Goal: Navigation & Orientation: Find specific page/section

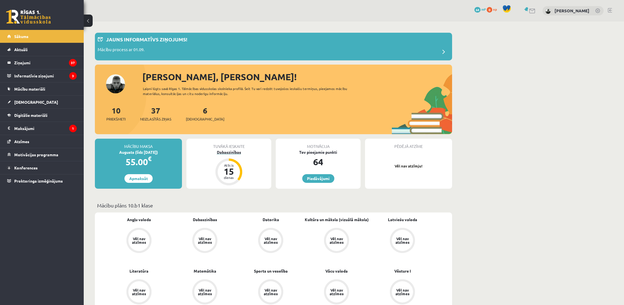
click at [232, 164] on div "Atlicis" at bounding box center [229, 164] width 17 height 3
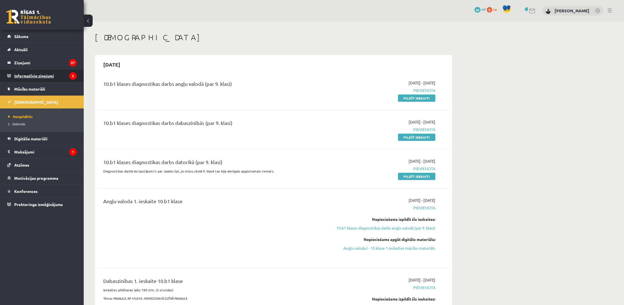
click at [40, 76] on legend "Informatīvie ziņojumi 3" at bounding box center [45, 75] width 63 height 13
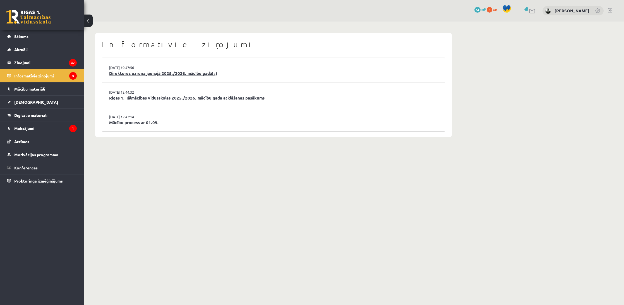
click at [157, 71] on link "Direktores uzruna jaunajā 2025./2026. mācību gadā! :)" at bounding box center [273, 73] width 329 height 6
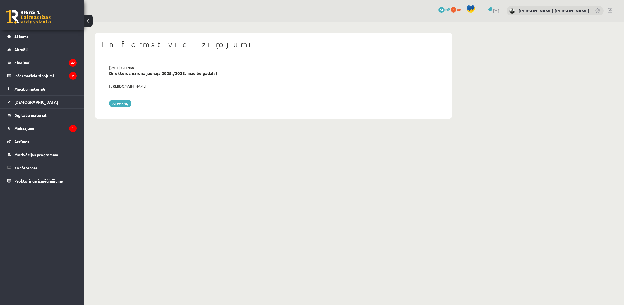
scroll to position [0, 0]
drag, startPoint x: 158, startPoint y: 83, endPoint x: 108, endPoint y: 86, distance: 50.6
click at [108, 86] on div "https://youtube.com/shorts/lM8RsWyzCn4" at bounding box center [273, 86] width 337 height 6
copy div "https://youtube.com/shorts/lM8RsWyzCn4"
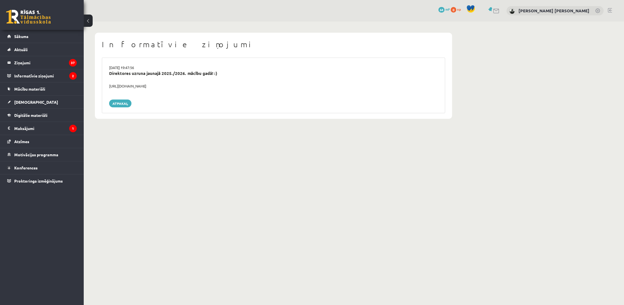
scroll to position [0, 0]
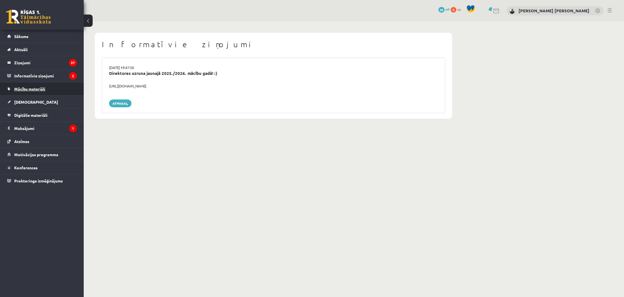
click at [63, 91] on link "Mācību materiāli" at bounding box center [42, 88] width 70 height 13
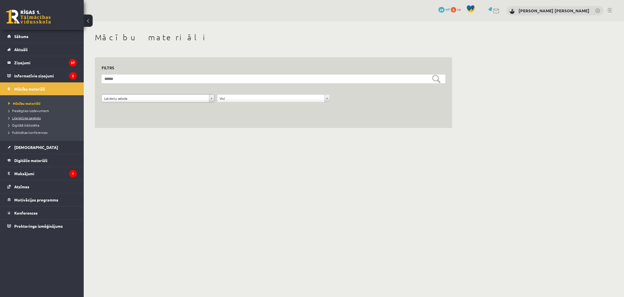
click at [58, 118] on link "Literatūras saraksts" at bounding box center [43, 117] width 70 height 5
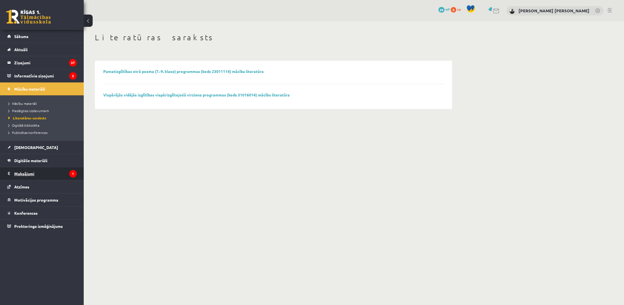
click at [32, 175] on legend "Maksājumi 1" at bounding box center [45, 173] width 63 height 13
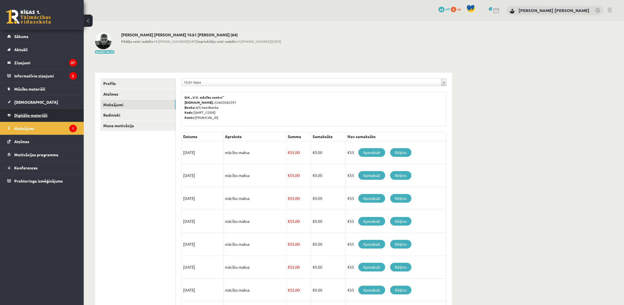
click at [32, 111] on link "Digitālie materiāli" at bounding box center [42, 115] width 70 height 13
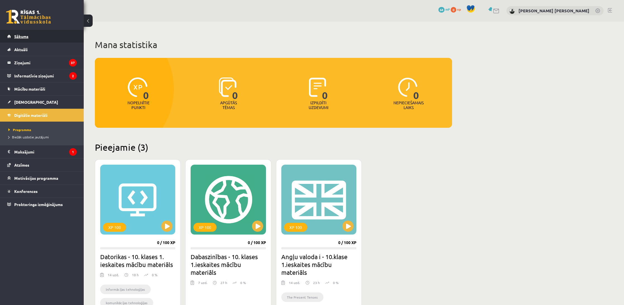
click at [25, 41] on link "Sākums" at bounding box center [42, 36] width 70 height 13
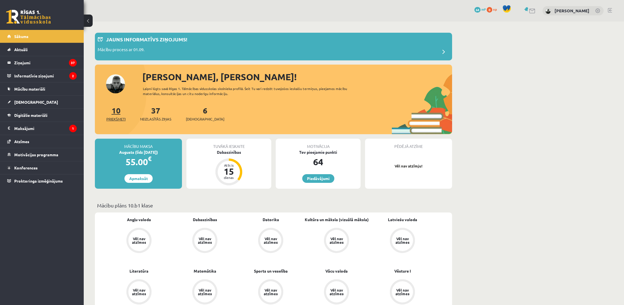
click at [123, 118] on span "Priekšmeti" at bounding box center [115, 119] width 19 height 6
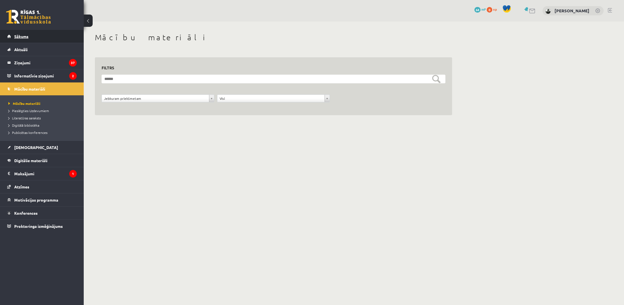
click at [45, 40] on link "Sākums" at bounding box center [42, 36] width 70 height 13
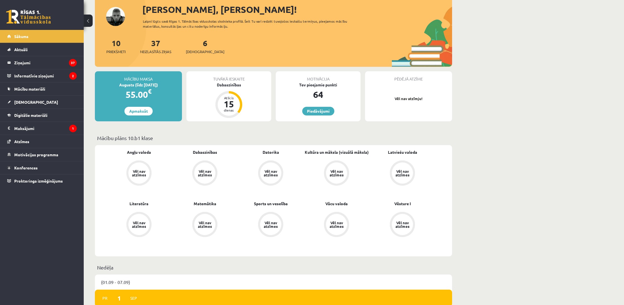
scroll to position [63, 0]
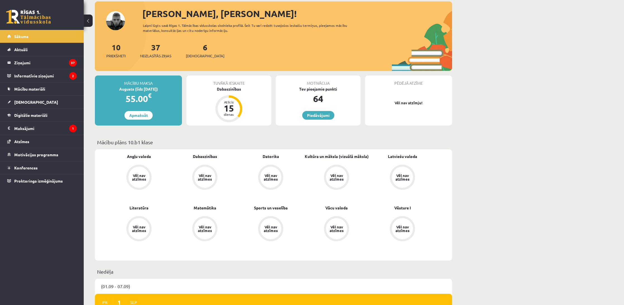
click at [120, 52] on div "10 Priekšmeti" at bounding box center [115, 49] width 19 height 17
click at [113, 57] on span "Priekšmeti" at bounding box center [115, 56] width 19 height 6
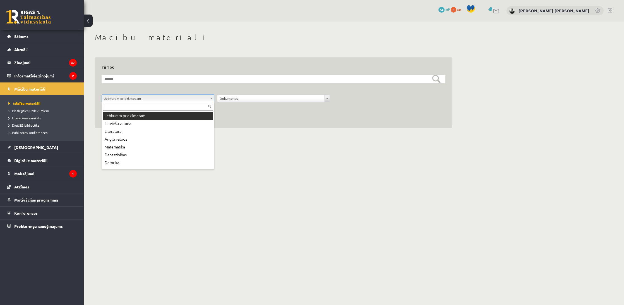
drag, startPoint x: 190, startPoint y: 99, endPoint x: 185, endPoint y: 107, distance: 8.8
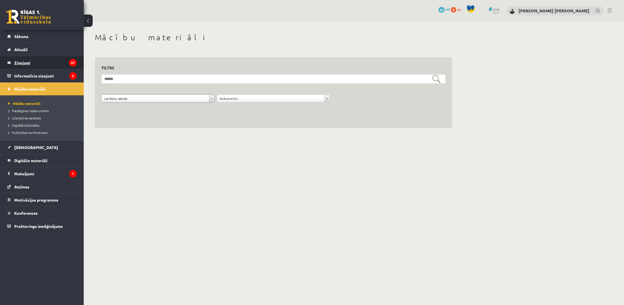
click at [51, 63] on legend "Ziņojumi 37" at bounding box center [45, 62] width 63 height 13
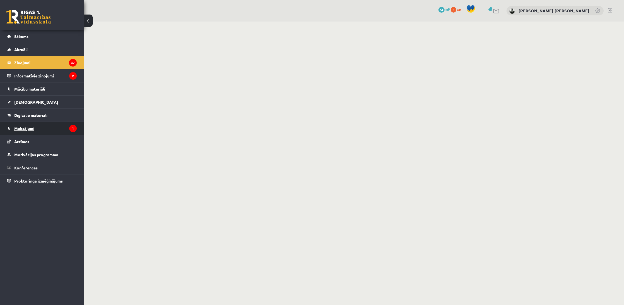
click at [55, 130] on legend "Maksājumi 1" at bounding box center [45, 128] width 63 height 13
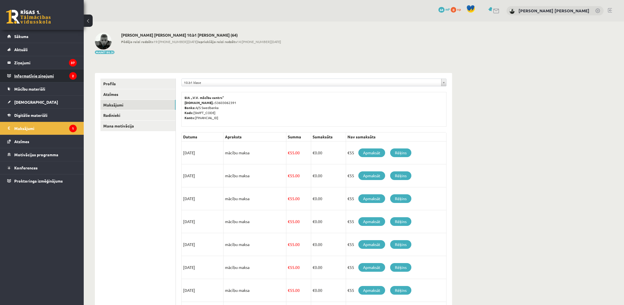
click at [48, 73] on legend "Informatīvie ziņojumi 2" at bounding box center [45, 75] width 63 height 13
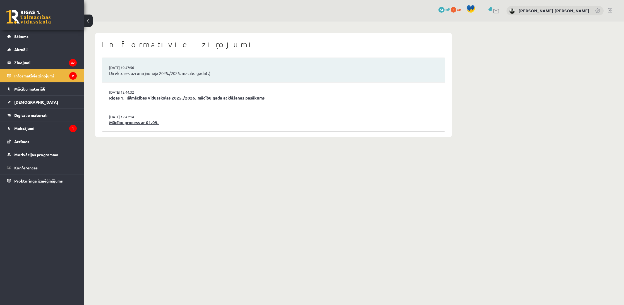
click at [128, 122] on link "Mācību process ar 01.09." at bounding box center [273, 122] width 329 height 6
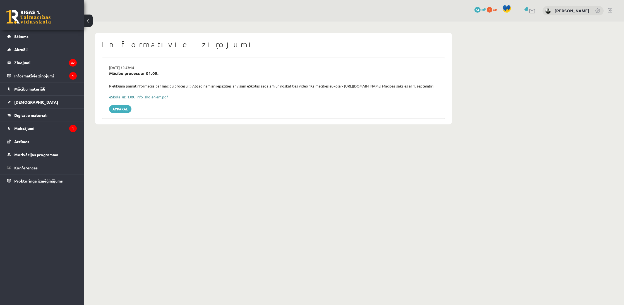
click at [141, 99] on link "eSkola_uz_1.09._info_skolēniem.pdf" at bounding box center [138, 96] width 59 height 5
click at [26, 104] on span "[DEMOGRAPHIC_DATA]" at bounding box center [36, 101] width 44 height 5
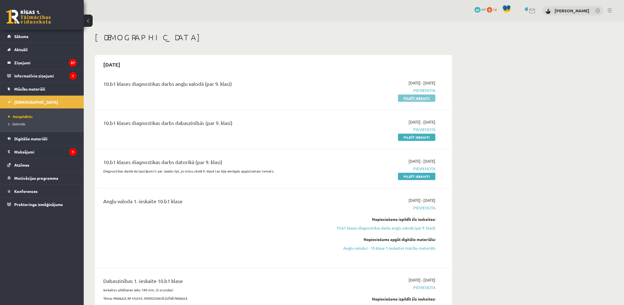
scroll to position [15, 0]
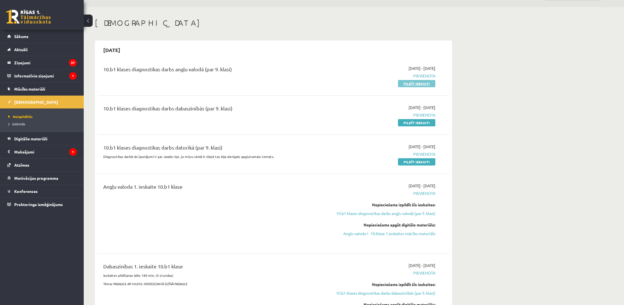
click at [412, 81] on link "Pildīt ieskaiti" at bounding box center [416, 83] width 37 height 7
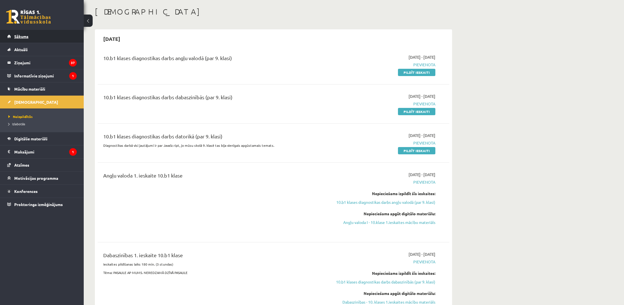
scroll to position [32, 0]
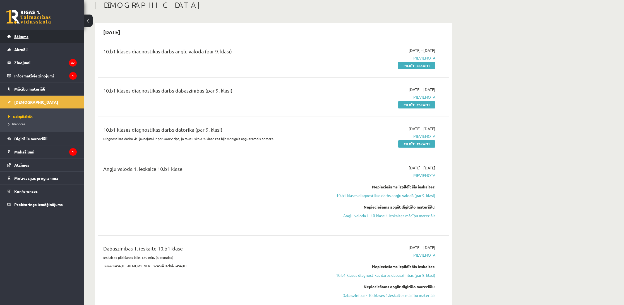
click at [30, 37] on link "Sākums" at bounding box center [42, 36] width 70 height 13
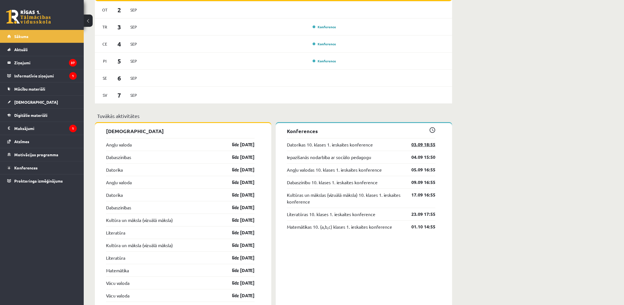
scroll to position [373, 0]
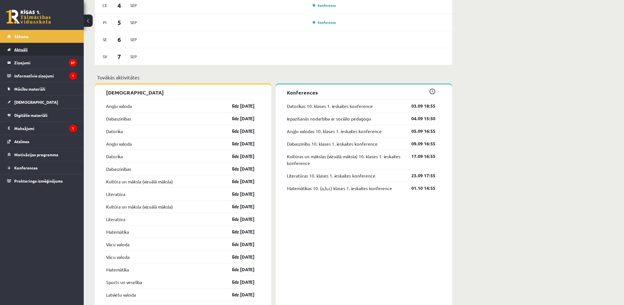
click at [23, 54] on link "Aktuāli" at bounding box center [42, 49] width 70 height 13
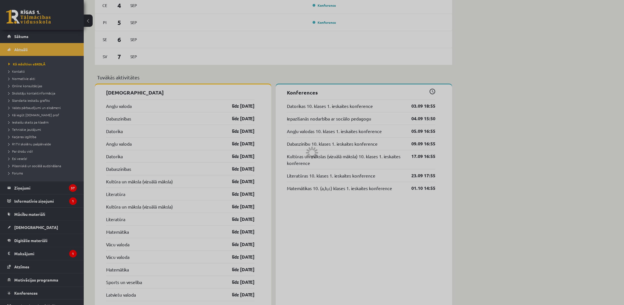
scroll to position [303, 0]
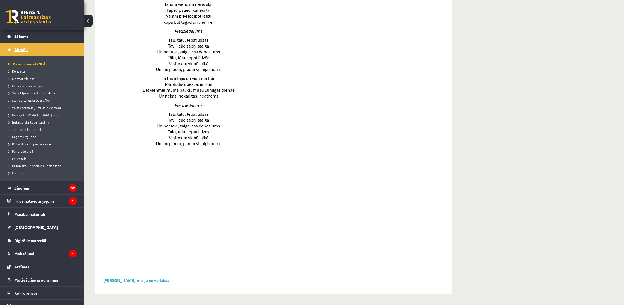
click at [25, 52] on link "Aktuāli" at bounding box center [42, 49] width 70 height 13
click at [41, 190] on legend "Ziņojumi 37" at bounding box center [45, 187] width 63 height 13
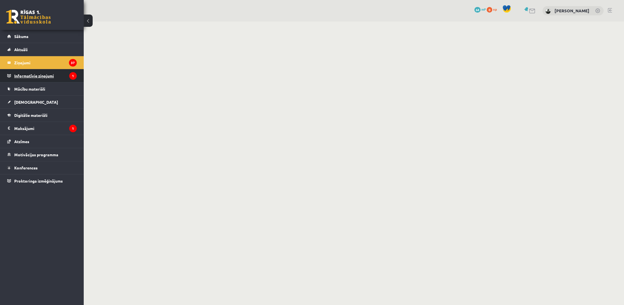
click at [28, 77] on legend "Informatīvie ziņojumi 1" at bounding box center [45, 75] width 63 height 13
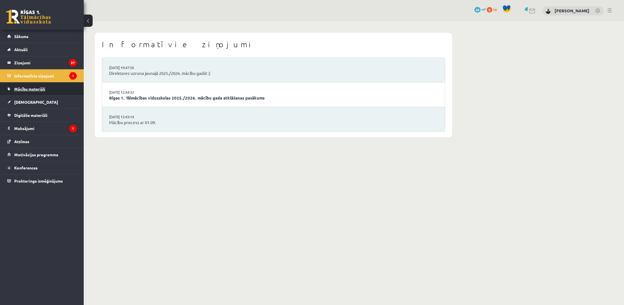
click at [39, 87] on span "Mācību materiāli" at bounding box center [29, 88] width 31 height 5
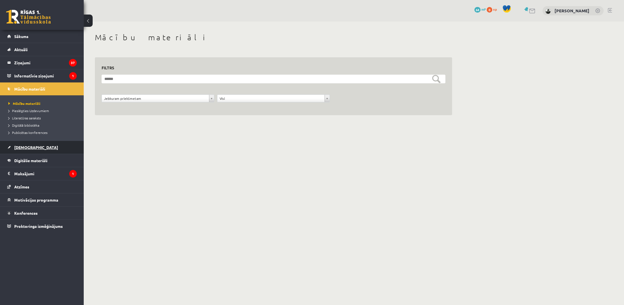
click at [34, 151] on link "[DEMOGRAPHIC_DATA]" at bounding box center [42, 147] width 70 height 13
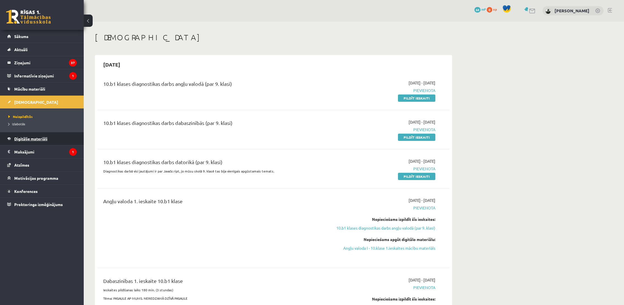
click at [35, 141] on link "Digitālie materiāli" at bounding box center [42, 138] width 70 height 13
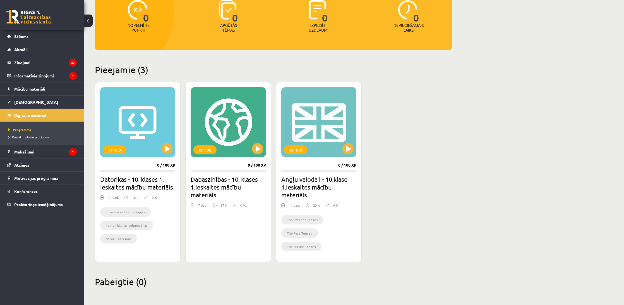
scroll to position [77, 0]
click at [67, 182] on link "Motivācijas programma" at bounding box center [42, 177] width 70 height 13
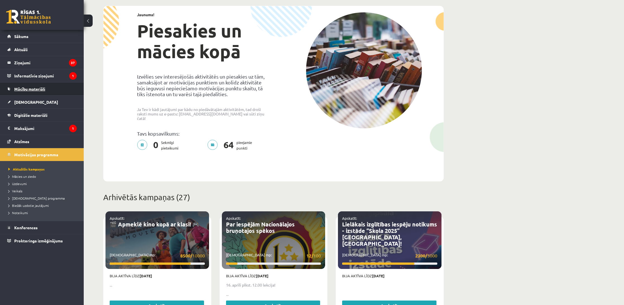
scroll to position [21, 0]
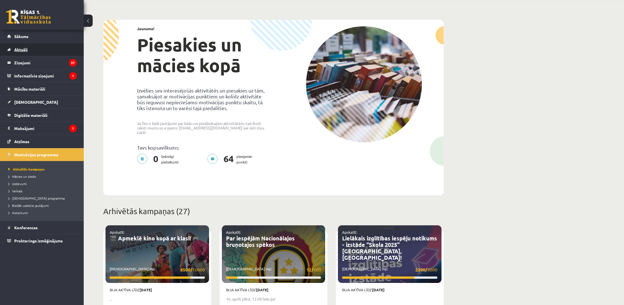
click at [23, 54] on link "Aktuāli" at bounding box center [42, 49] width 70 height 13
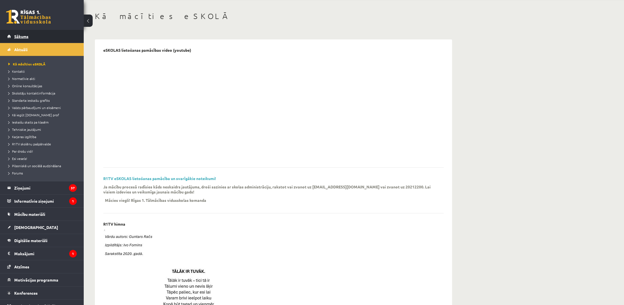
click at [31, 40] on link "Sākums" at bounding box center [42, 36] width 70 height 13
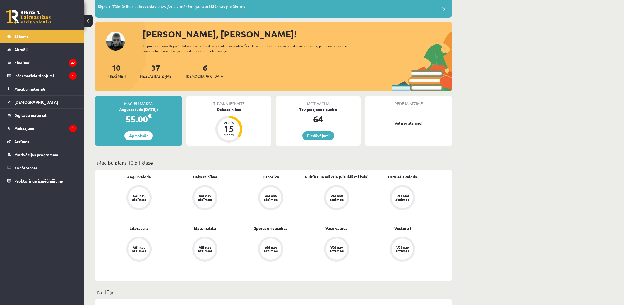
scroll to position [52, 0]
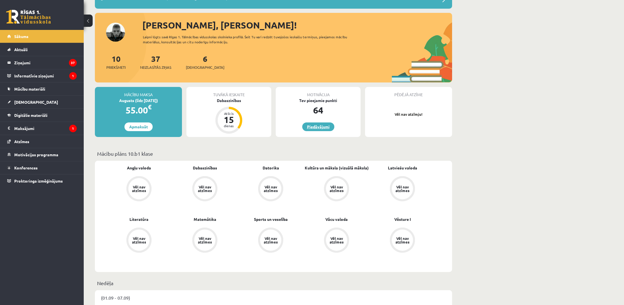
click at [319, 127] on link "Piedāvājumi" at bounding box center [318, 126] width 32 height 9
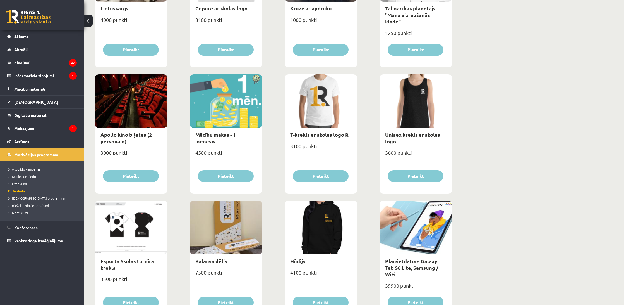
scroll to position [145, 0]
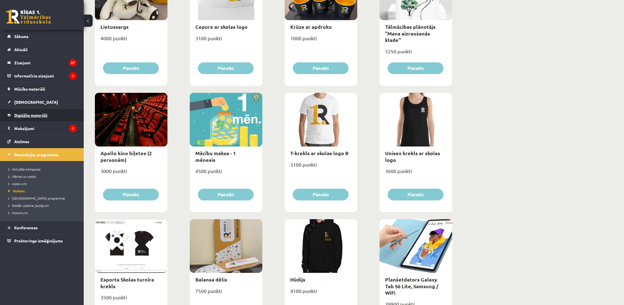
click at [59, 111] on link "Digitālie materiāli" at bounding box center [42, 115] width 70 height 13
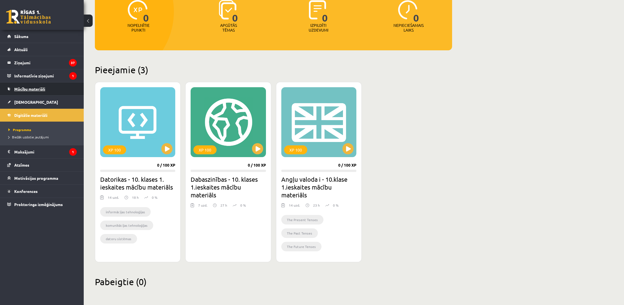
scroll to position [77, 0]
click at [57, 94] on link "Mācību materiāli" at bounding box center [42, 88] width 70 height 13
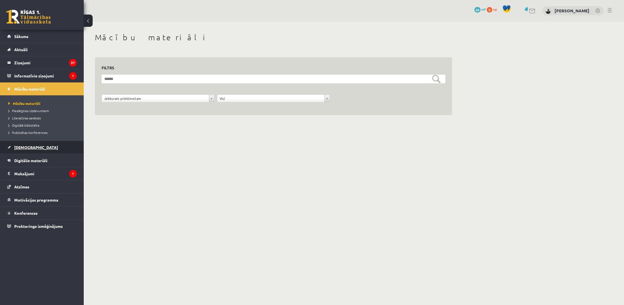
click at [34, 149] on link "[DEMOGRAPHIC_DATA]" at bounding box center [42, 147] width 70 height 13
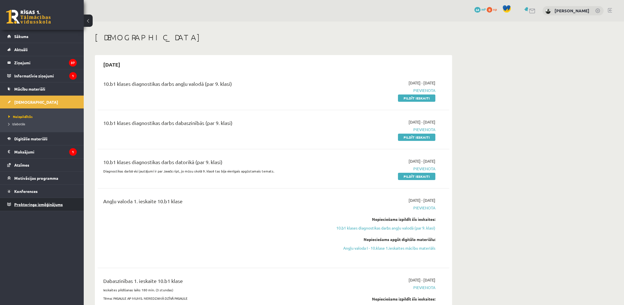
click at [40, 204] on span "Proktoringa izmēģinājums" at bounding box center [38, 204] width 49 height 5
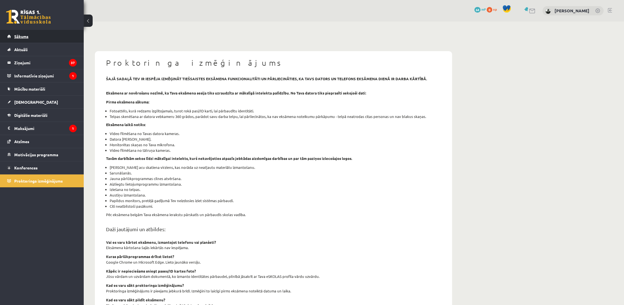
click at [42, 34] on link "Sākums" at bounding box center [42, 36] width 70 height 13
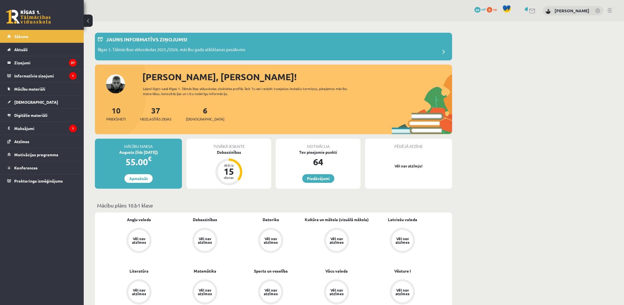
click at [610, 11] on link at bounding box center [610, 10] width 4 height 4
